Goal: Task Accomplishment & Management: Manage account settings

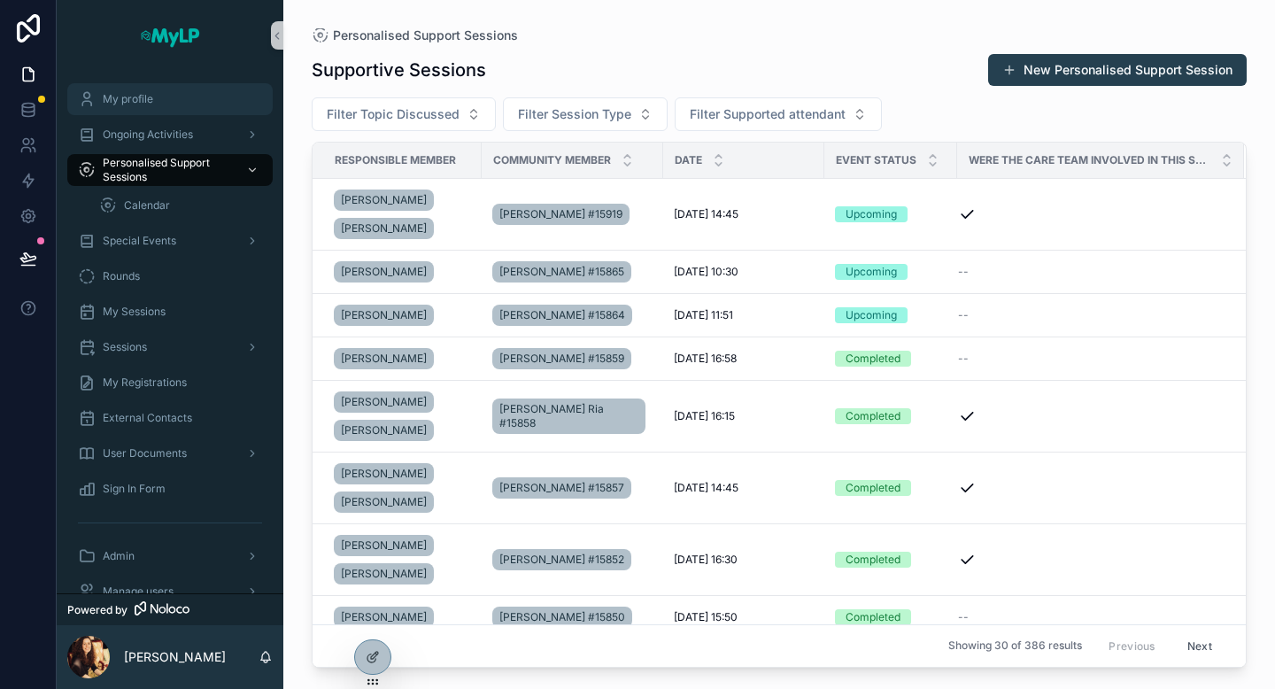
click at [139, 96] on span "My profile" at bounding box center [128, 99] width 50 height 14
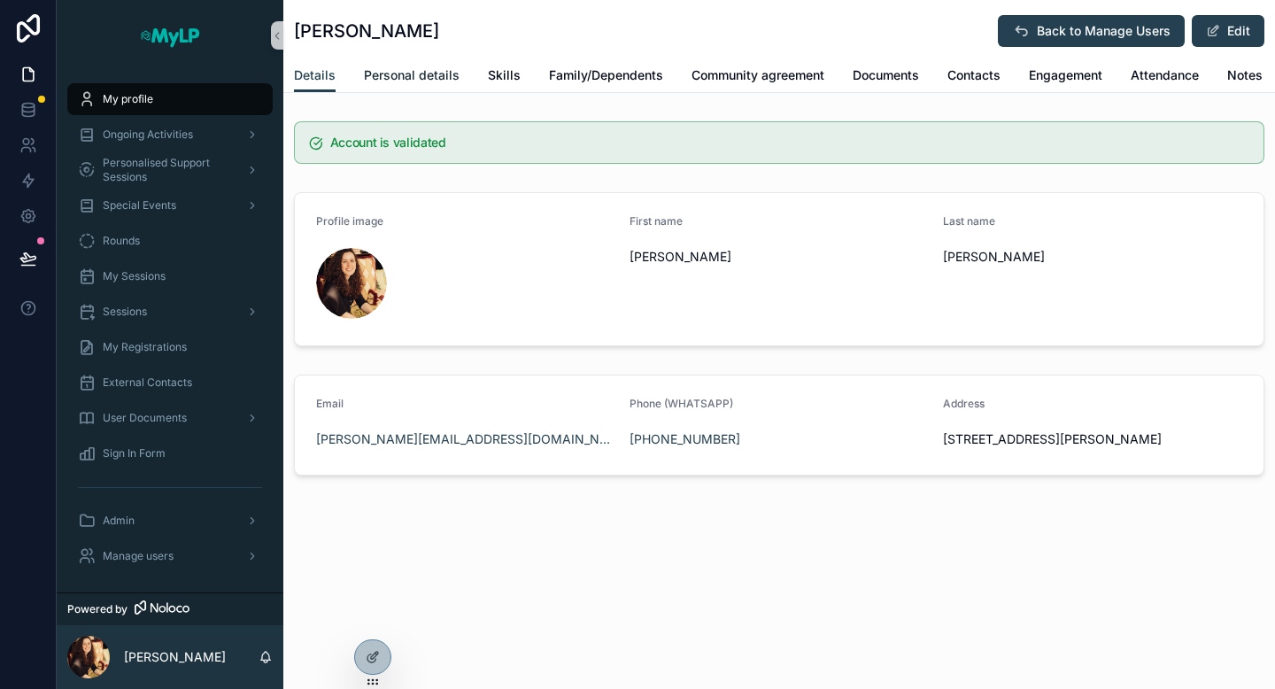
click at [425, 71] on span "Personal details" at bounding box center [412, 75] width 96 height 18
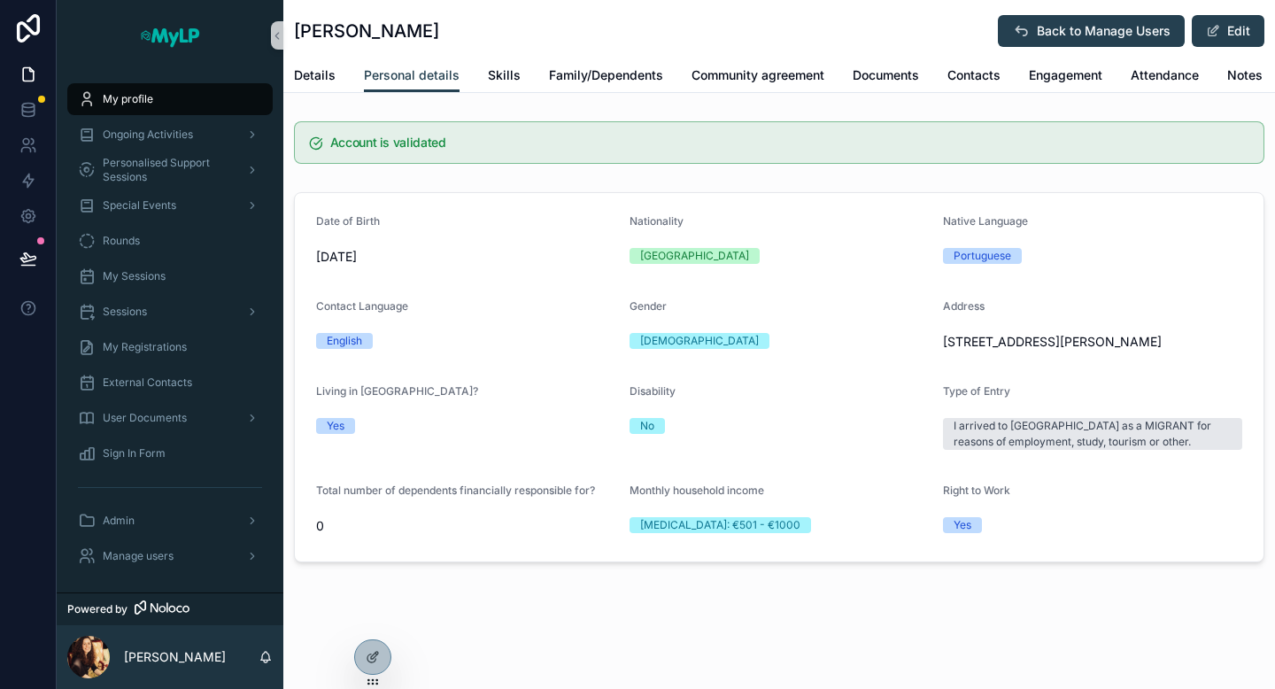
click at [653, 343] on div "[DEMOGRAPHIC_DATA]" at bounding box center [699, 341] width 119 height 16
click at [1234, 22] on button "Edit" at bounding box center [1227, 31] width 73 height 32
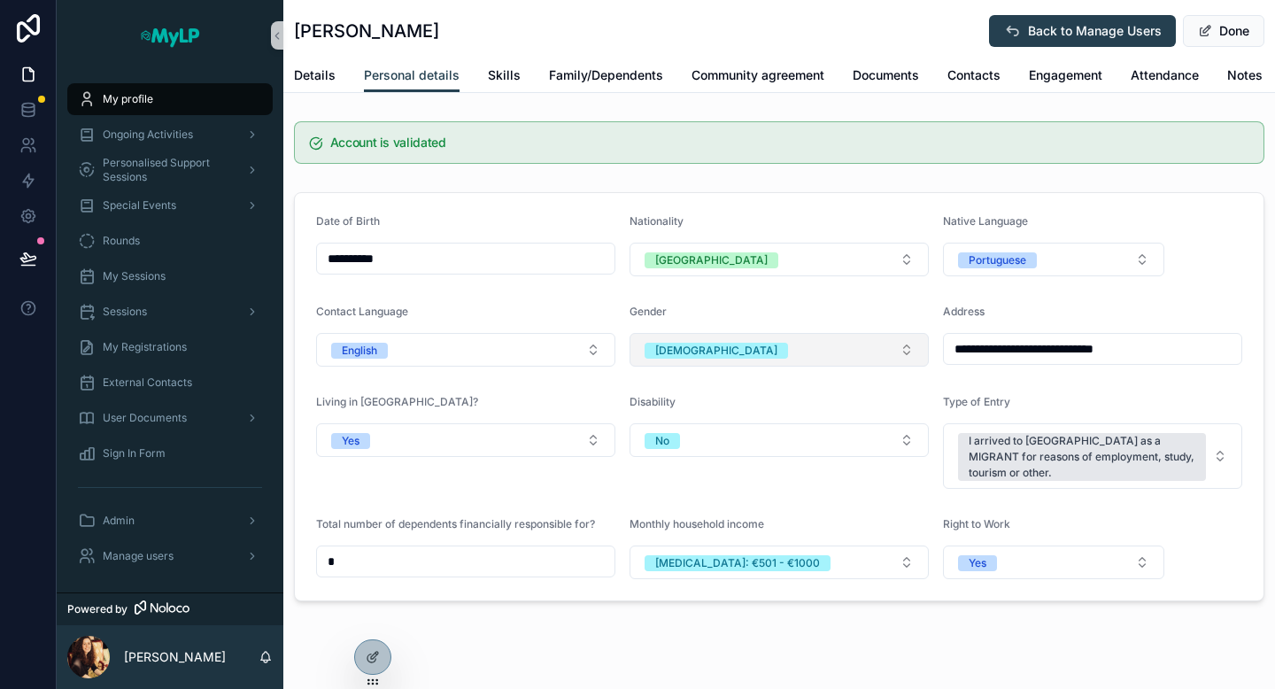
click at [911, 351] on button "[DEMOGRAPHIC_DATA]" at bounding box center [778, 350] width 299 height 34
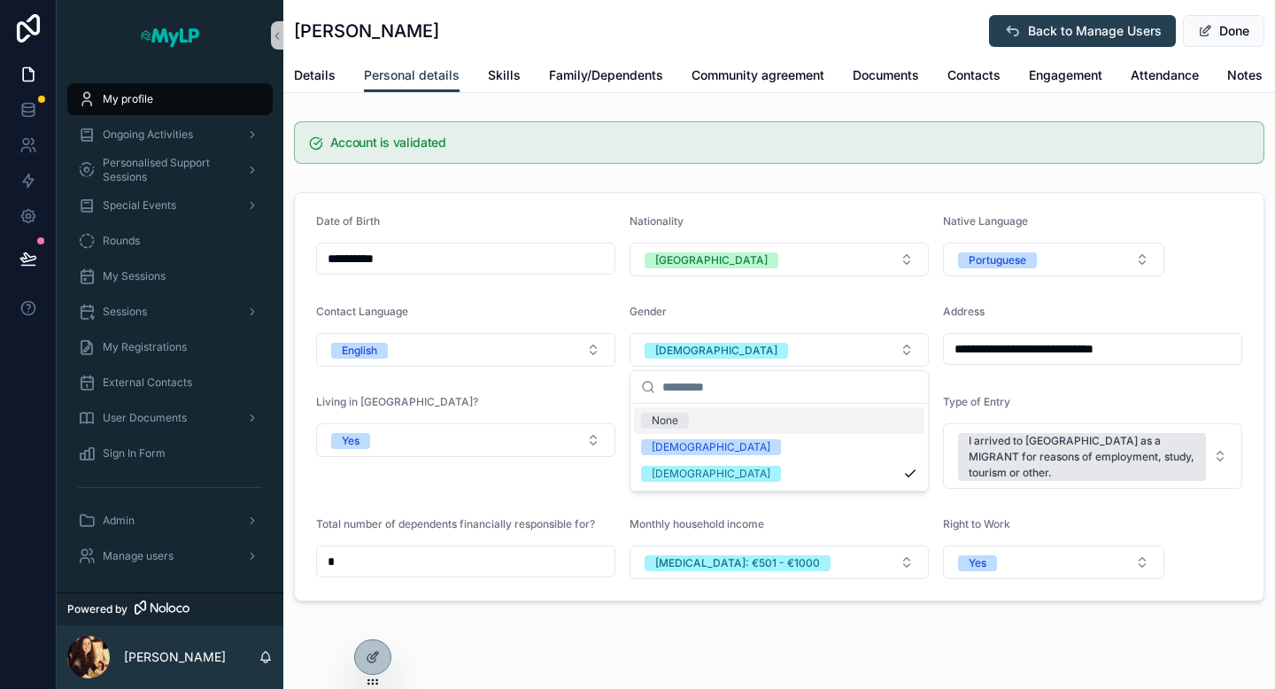
click at [862, 181] on div "**********" at bounding box center [778, 361] width 991 height 494
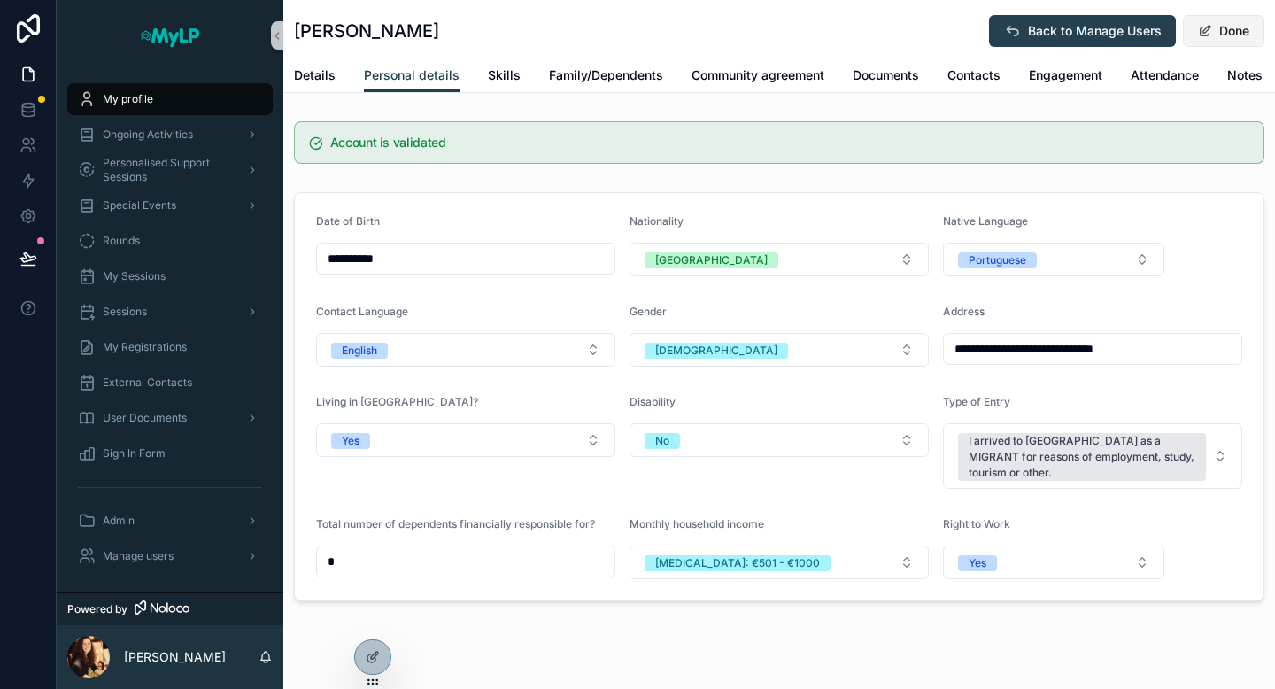
click at [1244, 36] on button "Done" at bounding box center [1223, 31] width 81 height 32
